Goal: Task Accomplishment & Management: Complete application form

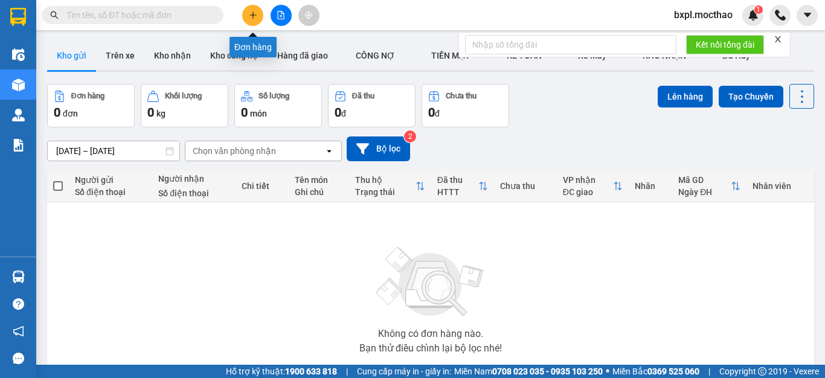
click at [250, 17] on icon "plus" at bounding box center [253, 15] width 8 height 8
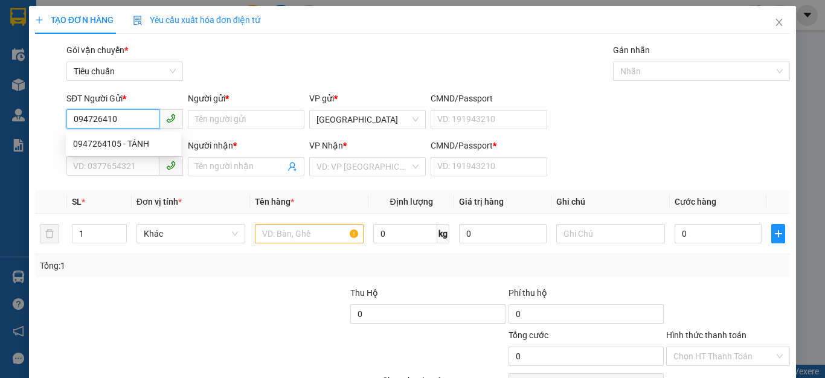
type input "0947264105"
click at [106, 144] on div "0947264105 - TÁNH" at bounding box center [123, 143] width 101 height 13
type input "TÁNH"
type input "0932705634"
type input "ANH"
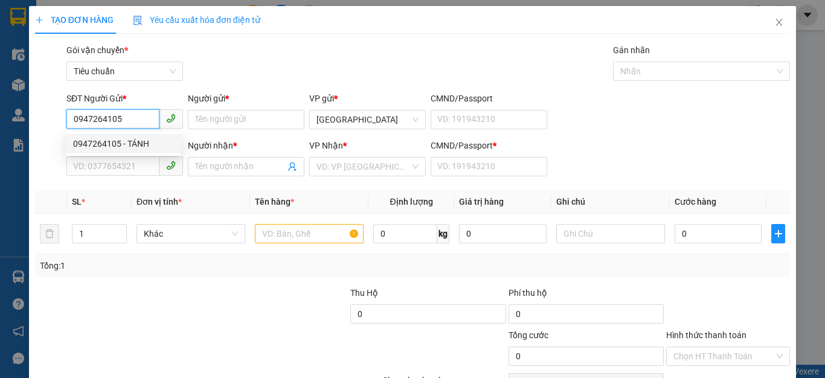
type input "0932705634"
type input "330.000"
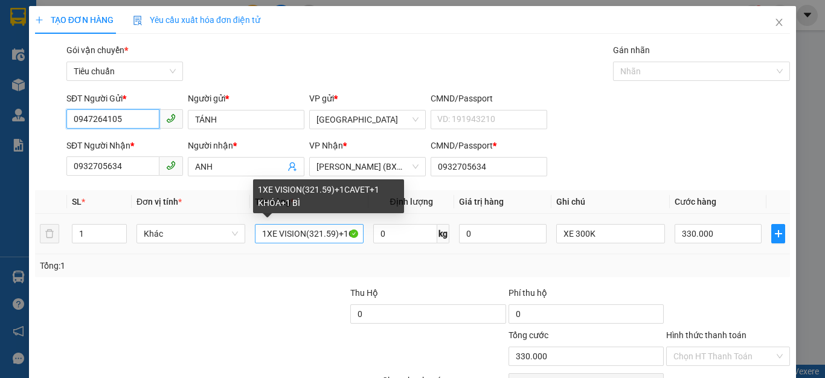
type input "0947264105"
click at [341, 234] on input "1XE VISION(321.59)+1CAVET+1 KHÓA+1 BÌ" at bounding box center [309, 233] width 109 height 19
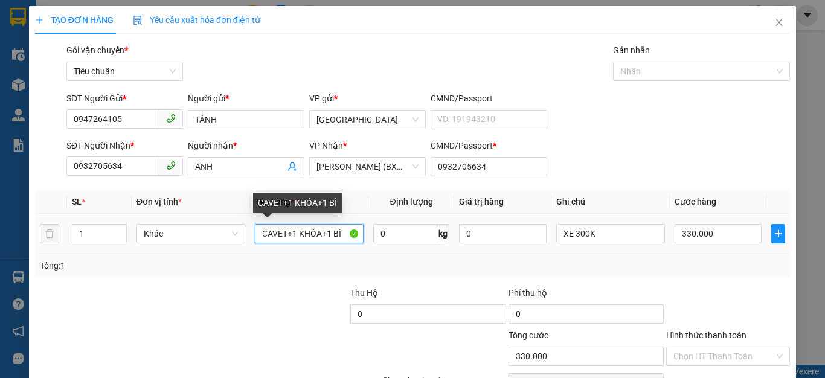
click at [341, 234] on input "CAVET+1 KHÓA+1 BÌ" at bounding box center [309, 233] width 109 height 19
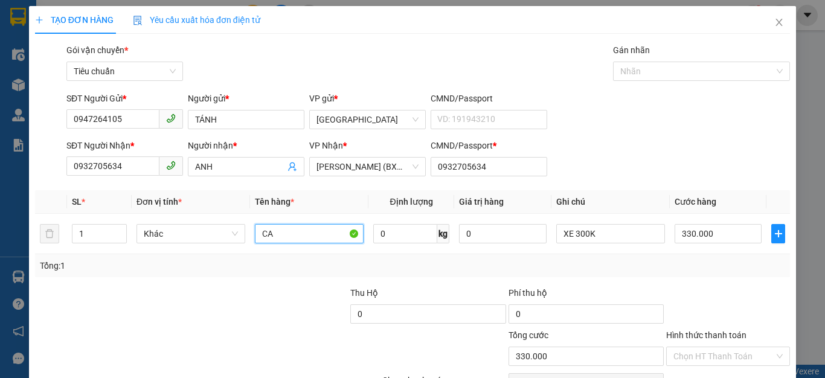
type input "C"
type input "1 KIỆN"
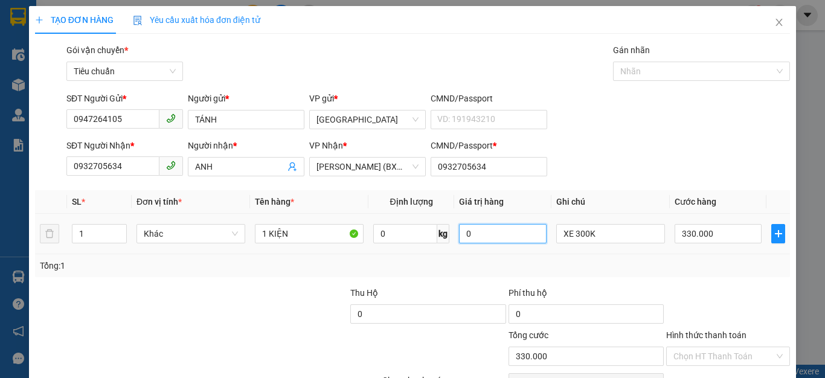
click at [494, 234] on input "0" at bounding box center [502, 233] width 87 height 19
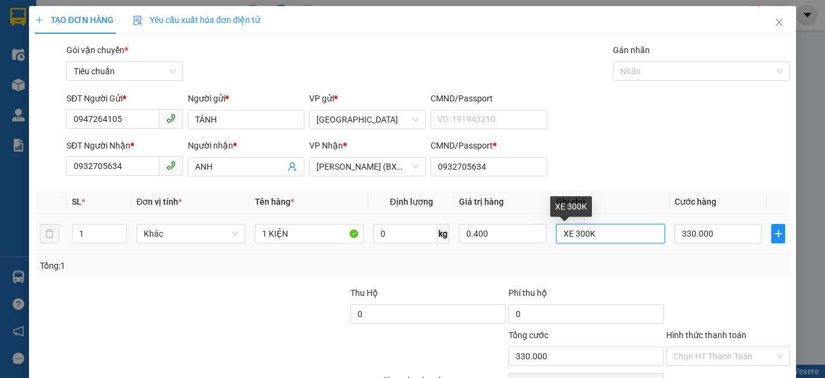
type input "400.000"
click at [602, 236] on input "XE 300K" at bounding box center [611, 233] width 109 height 19
type input "0"
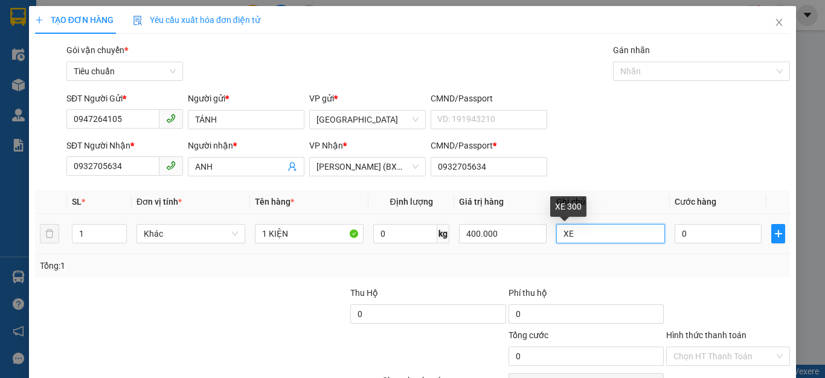
type input "X"
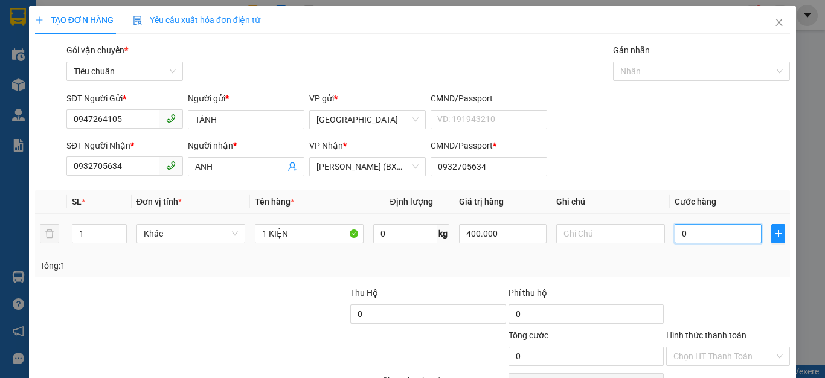
click at [704, 234] on input "0" at bounding box center [718, 233] width 87 height 19
type input "5"
type input "50"
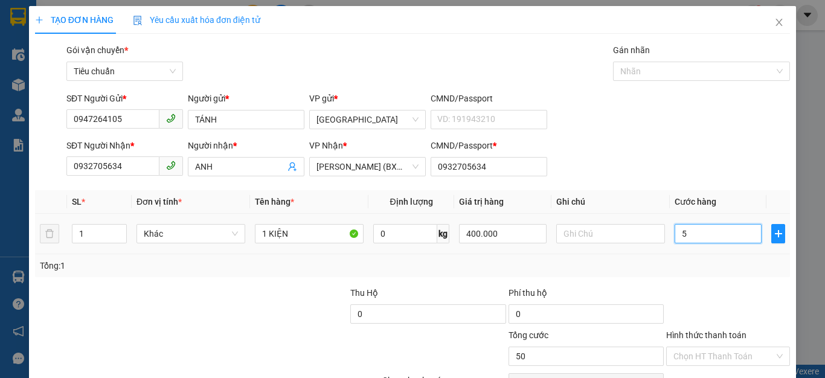
type input "50"
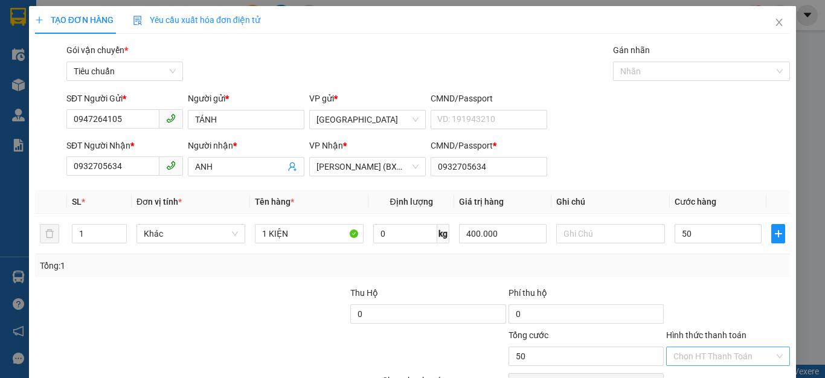
type input "50.000"
click at [693, 359] on input "Hình thức thanh toán" at bounding box center [724, 356] width 101 height 18
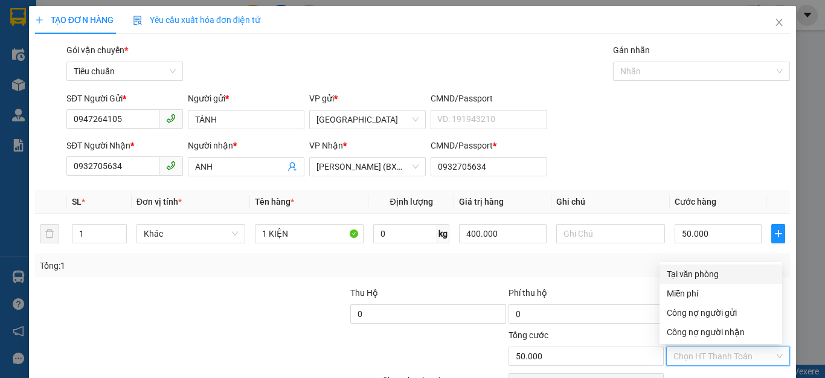
click at [706, 268] on div "Tại văn phòng" at bounding box center [721, 274] width 108 height 13
type input "0"
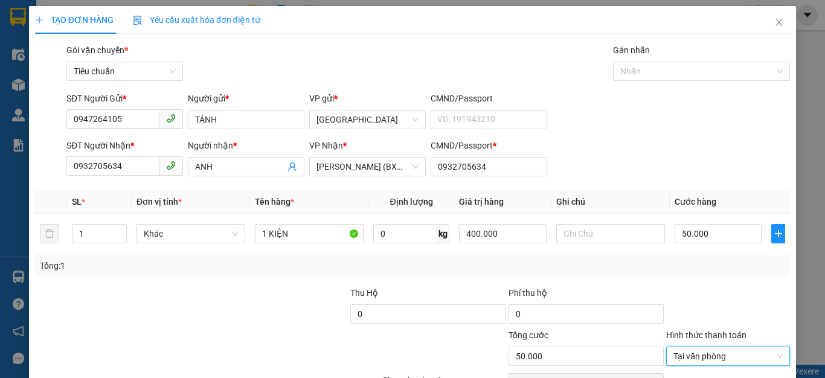
scroll to position [69, 0]
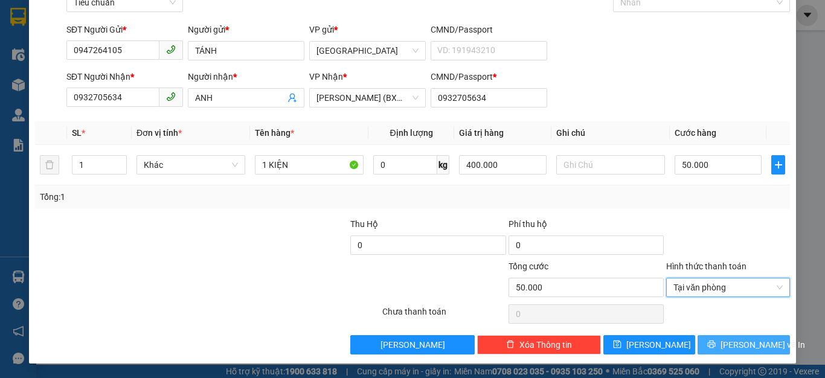
click at [733, 347] on span "[PERSON_NAME] và In" at bounding box center [763, 344] width 85 height 13
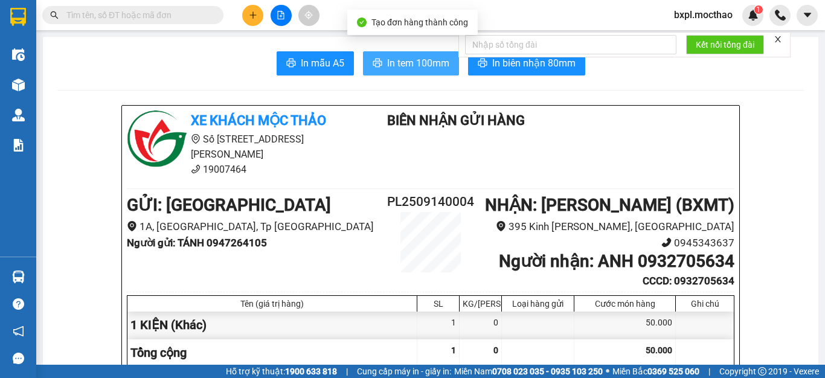
click at [399, 58] on span "In tem 100mm" at bounding box center [418, 63] width 62 height 15
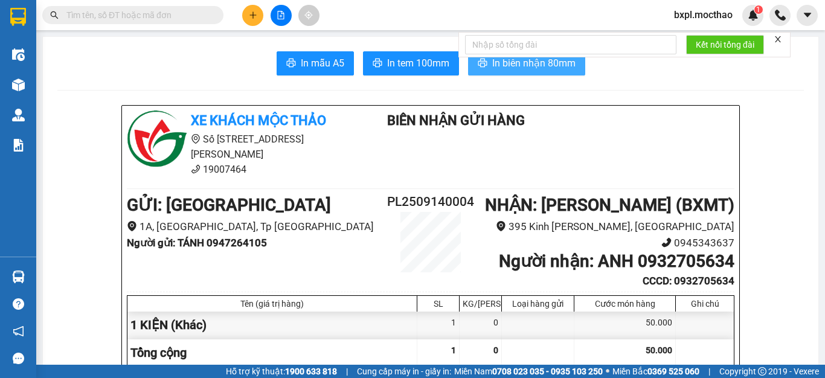
click at [520, 67] on span "In biên nhận 80mm" at bounding box center [533, 63] width 83 height 15
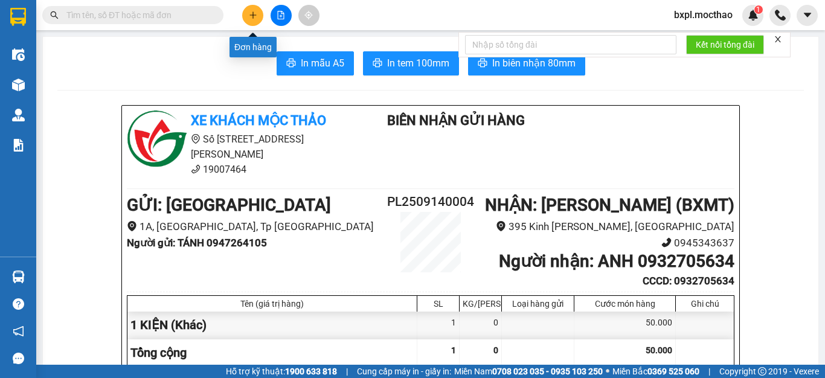
click at [256, 9] on button at bounding box center [252, 15] width 21 height 21
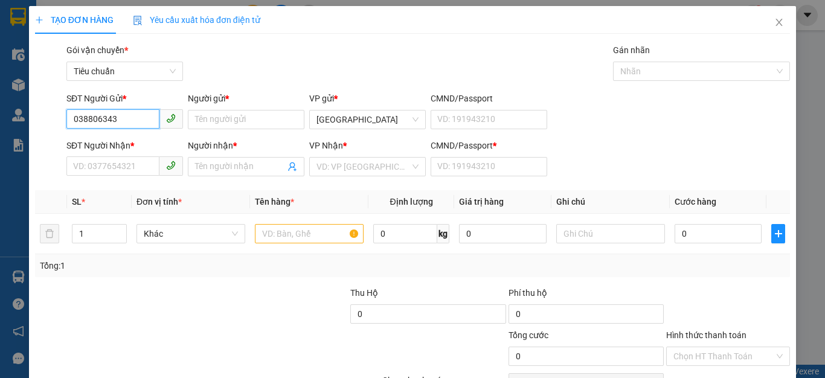
type input "0388063437"
click at [108, 139] on div "0388063437 - LINH" at bounding box center [123, 143] width 101 height 13
type input "LINH"
type input "0352581186"
type input "PHI GÀ É"
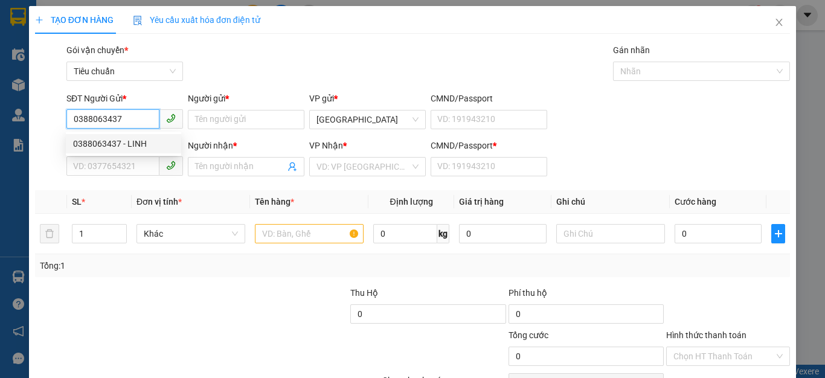
type input "0352581186"
type input "40.000"
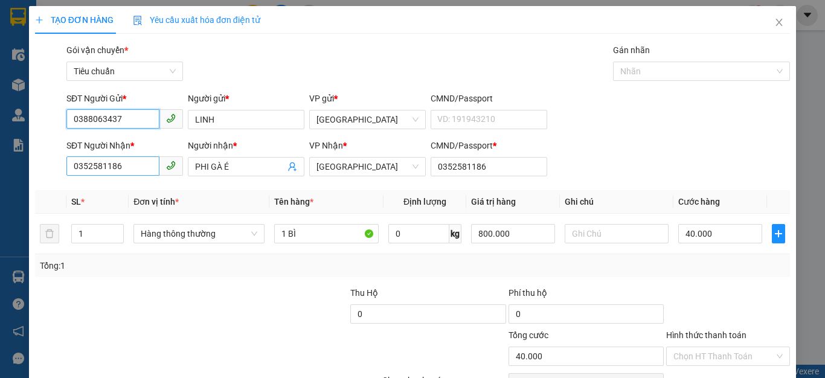
type input "0388063437"
click at [128, 170] on input "0352581186" at bounding box center [112, 166] width 93 height 19
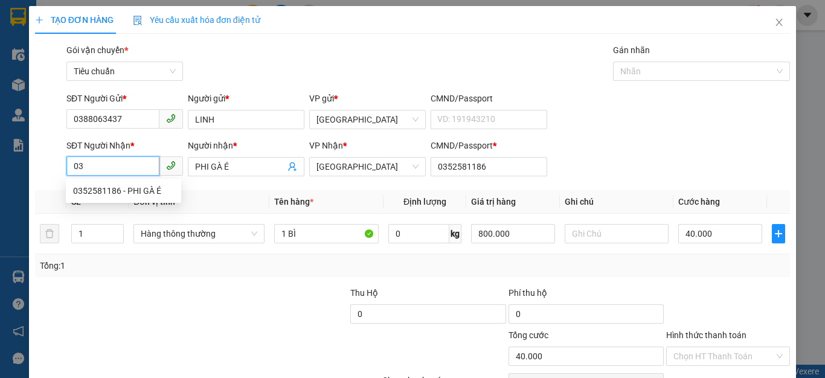
type input "0"
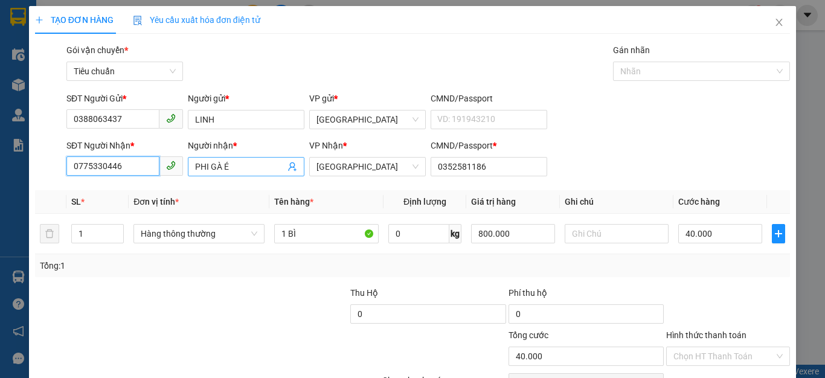
type input "0775330446"
click at [250, 171] on input "PHI GÀ É" at bounding box center [240, 166] width 90 height 13
type input "P"
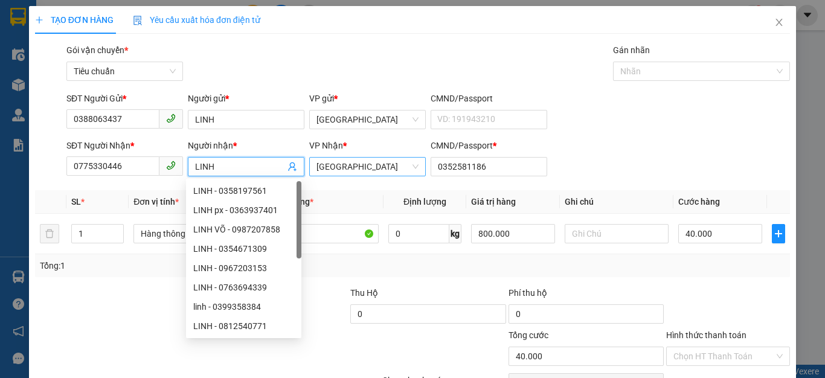
click at [361, 170] on span "[GEOGRAPHIC_DATA]" at bounding box center [368, 167] width 102 height 18
type input "LINH"
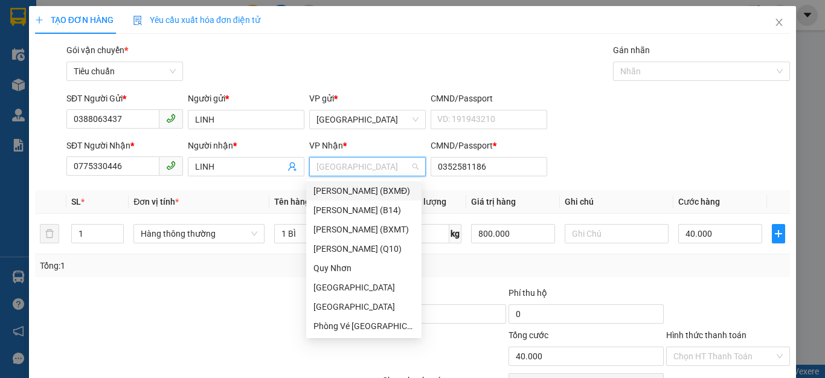
click at [354, 190] on div "[PERSON_NAME] (BXMĐ)" at bounding box center [364, 190] width 101 height 13
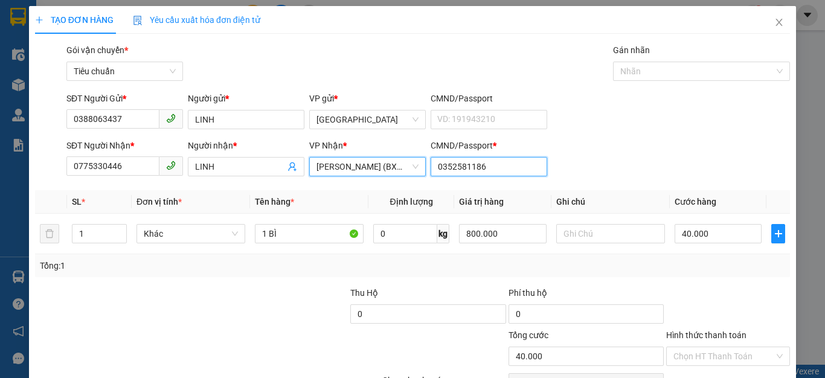
click at [496, 167] on input "0352581186" at bounding box center [489, 166] width 117 height 19
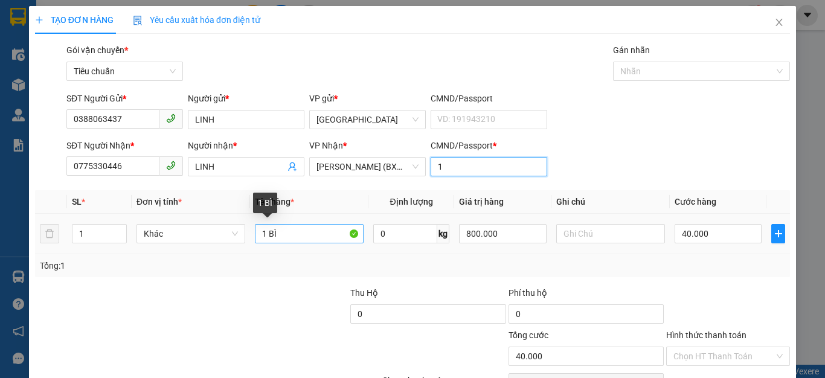
type input "1"
drag, startPoint x: 312, startPoint y: 243, endPoint x: 326, endPoint y: 247, distance: 14.9
click at [312, 244] on div "1 BÌ" at bounding box center [309, 234] width 109 height 24
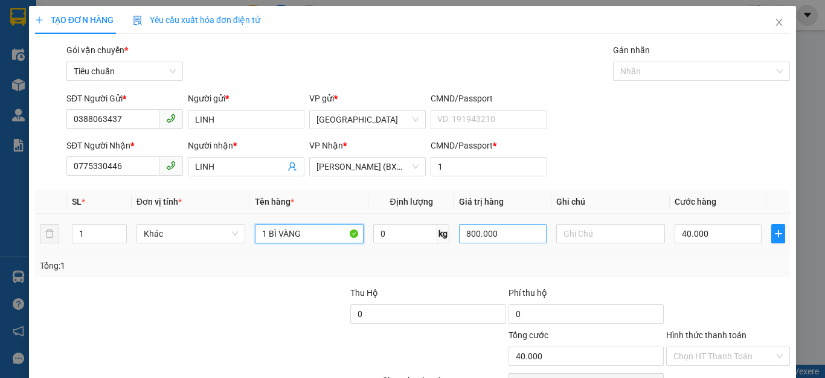
type input "1 BÌ VÀNG"
click at [513, 236] on input "800.000" at bounding box center [502, 233] width 87 height 19
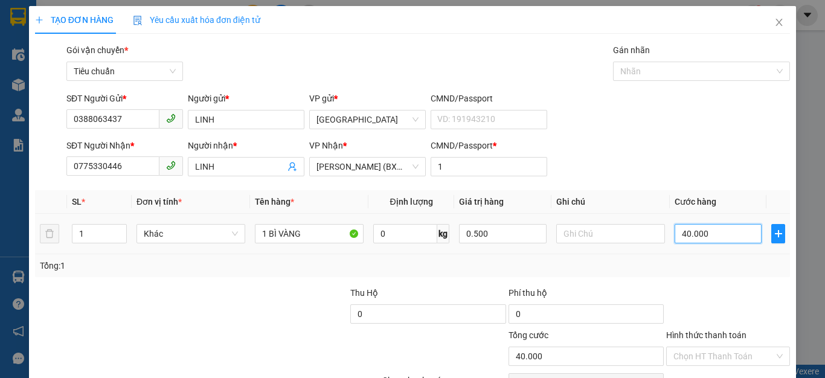
type input "500.000"
click at [722, 236] on input "40.000" at bounding box center [718, 233] width 87 height 19
type input "0"
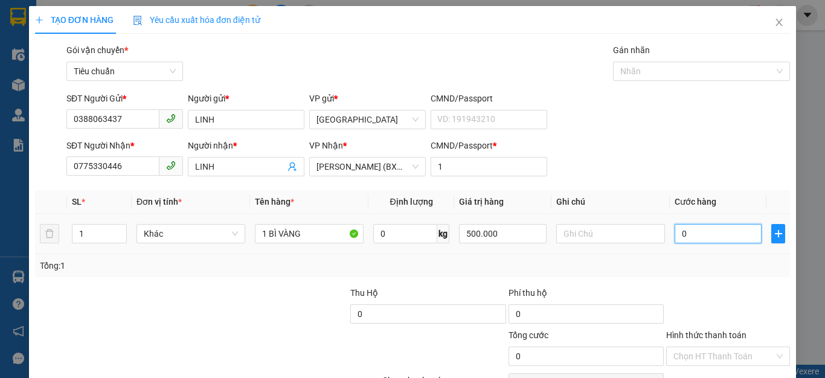
type input "2"
type input "02"
type input "20"
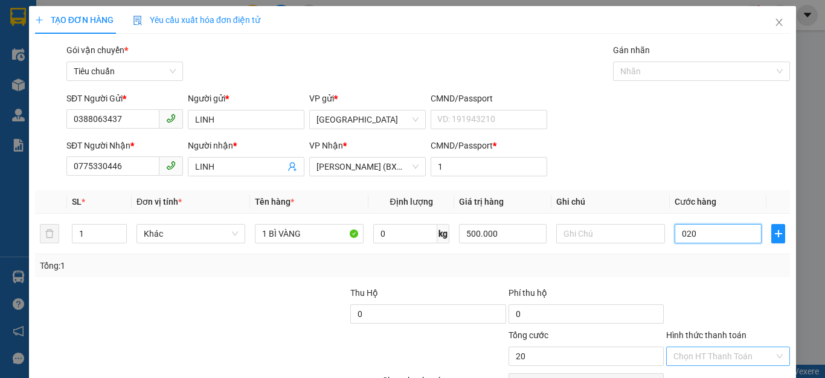
type input "020"
type input "20.000"
click at [709, 358] on input "Hình thức thanh toán" at bounding box center [724, 356] width 101 height 18
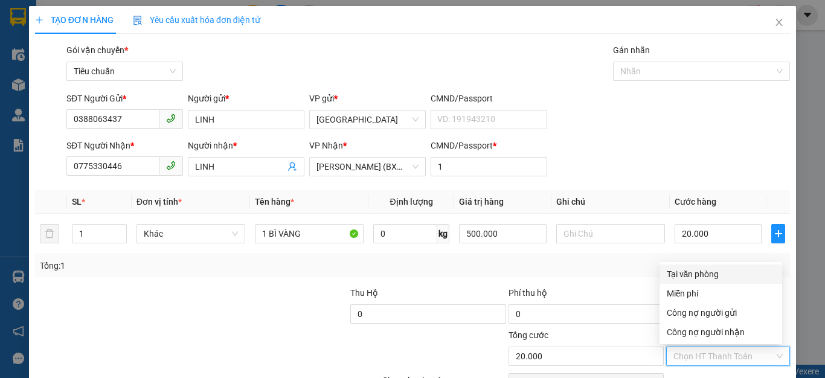
click at [714, 272] on div "Tại văn phòng" at bounding box center [721, 274] width 108 height 13
type input "0"
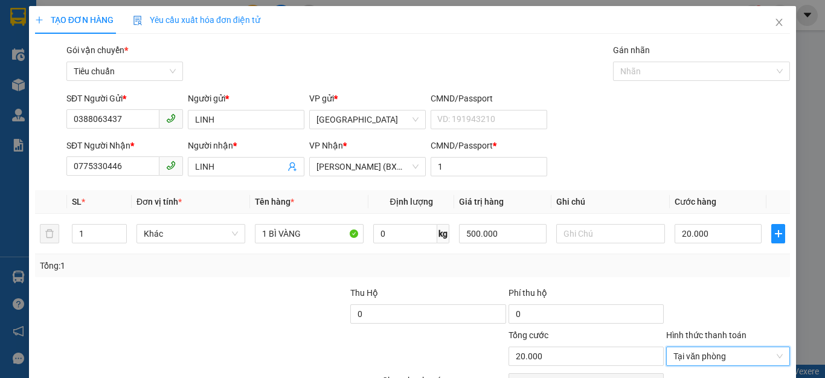
scroll to position [69, 0]
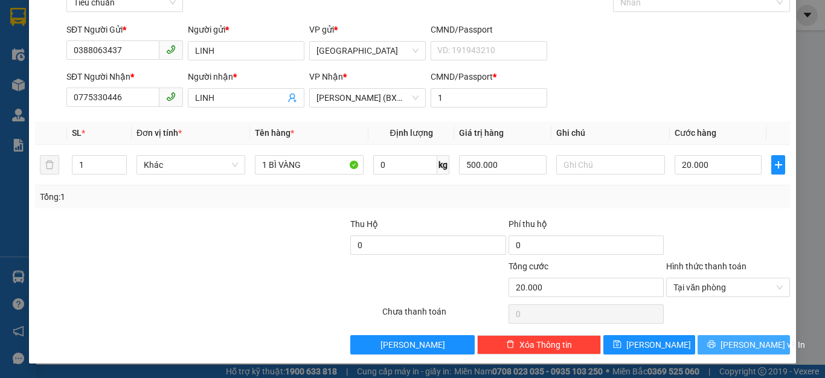
click at [737, 346] on span "[PERSON_NAME] và In" at bounding box center [763, 344] width 85 height 13
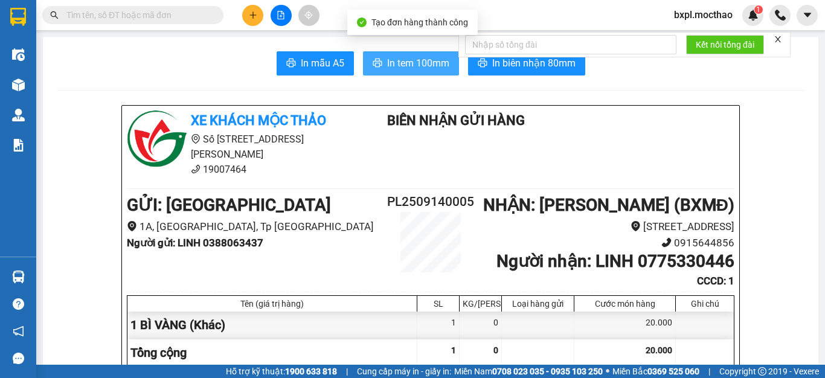
click at [416, 60] on span "In tem 100mm" at bounding box center [418, 63] width 62 height 15
